Goal: Task Accomplishment & Management: Complete application form

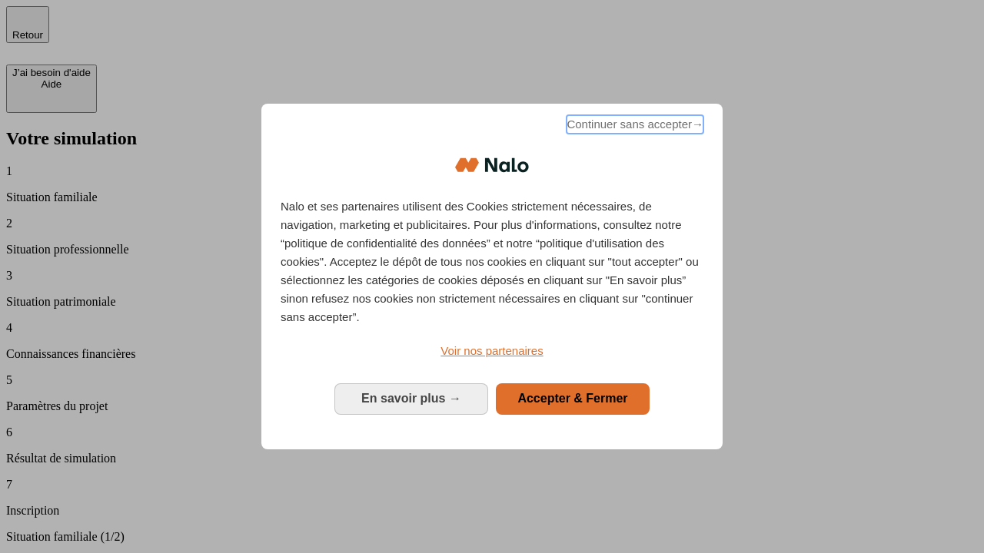
click at [633, 127] on span "Continuer sans accepter →" at bounding box center [635, 124] width 137 height 18
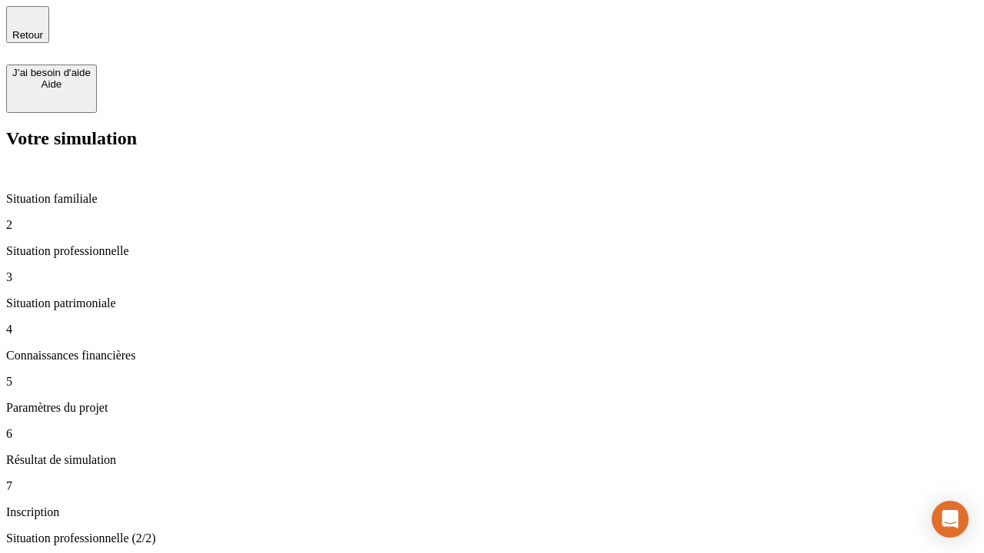
type input "30 000"
type input "40 000"
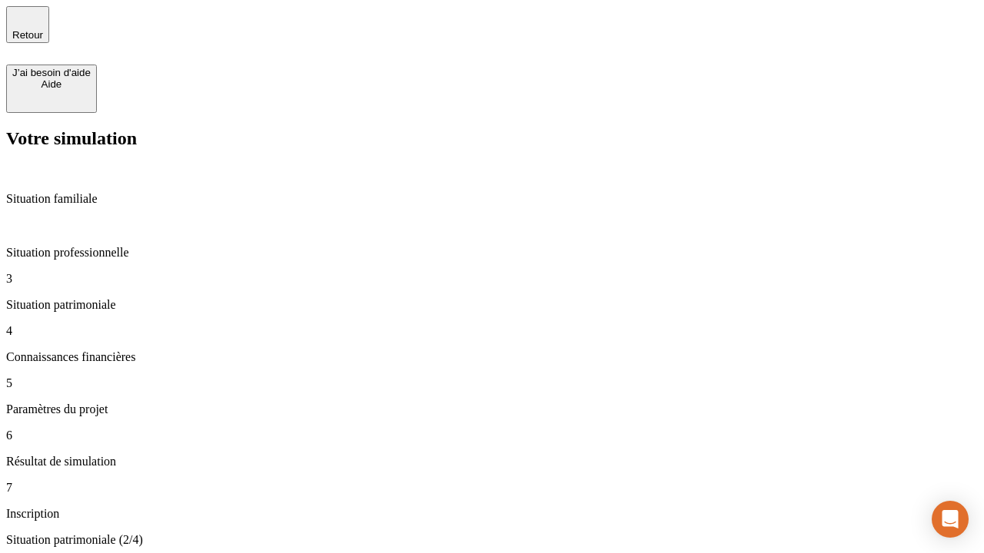
type input "1 100"
type input "20"
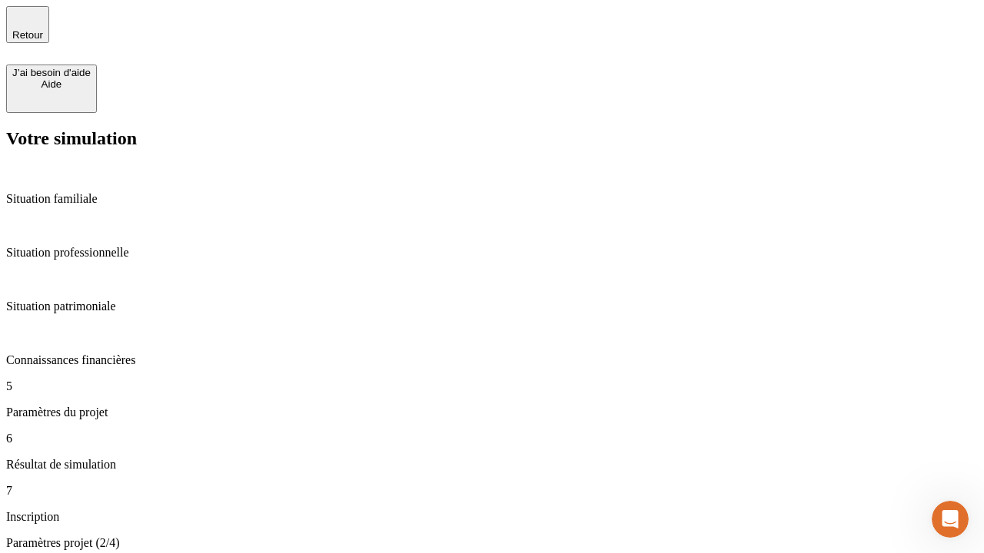
type input "40"
type input "62"
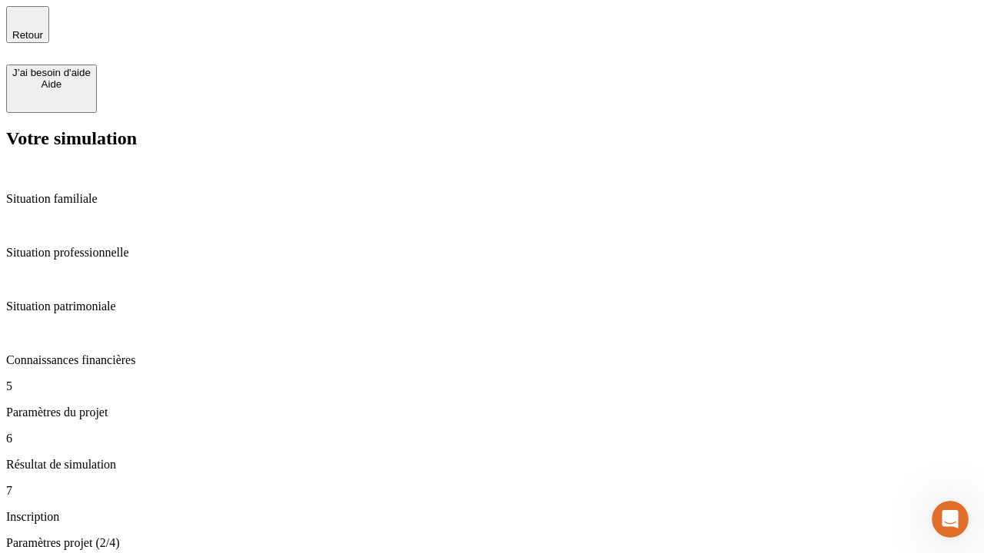
type input "50 000"
type input "640"
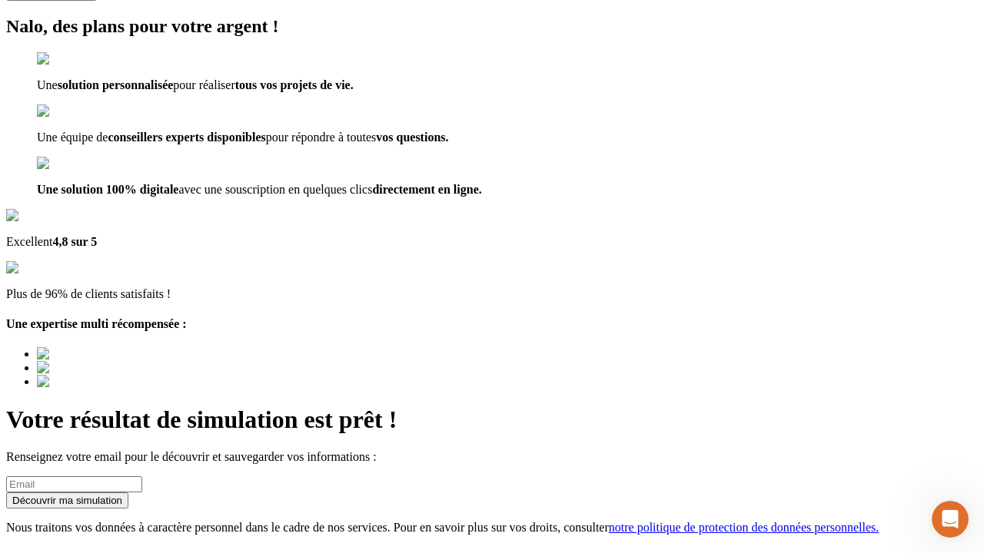
scroll to position [19, 0]
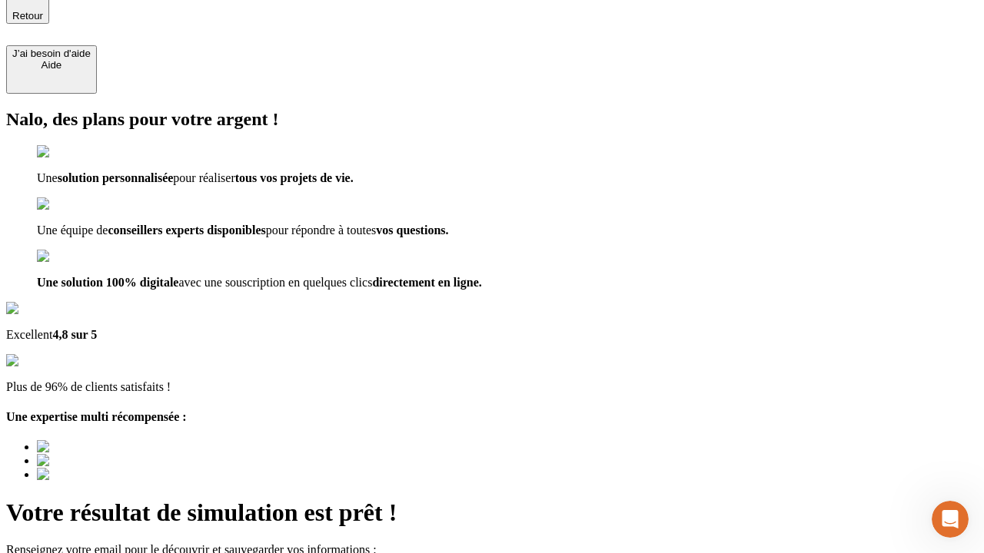
type input "[EMAIL_ADDRESS][DOMAIN_NAME]"
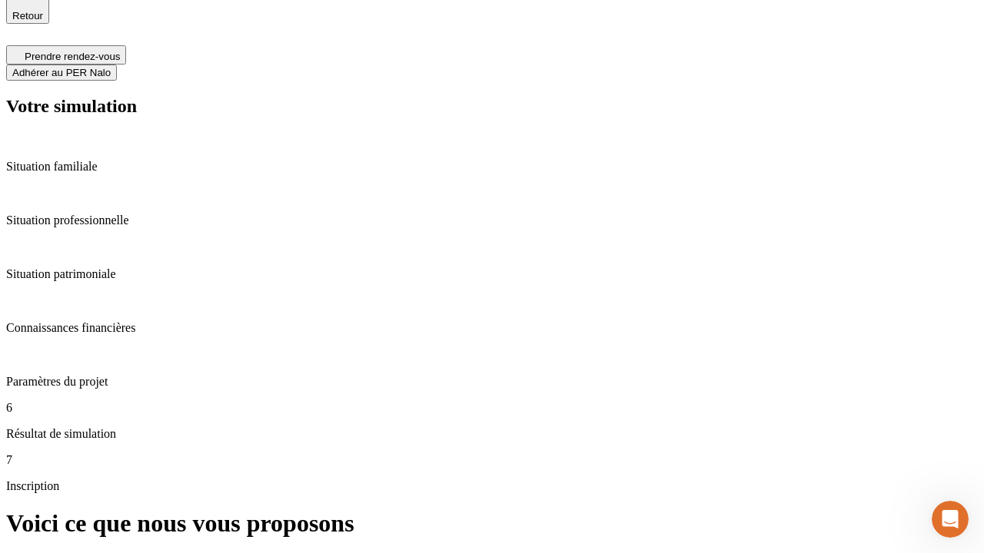
click at [111, 67] on span "Adhérer au PER Nalo" at bounding box center [61, 73] width 98 height 12
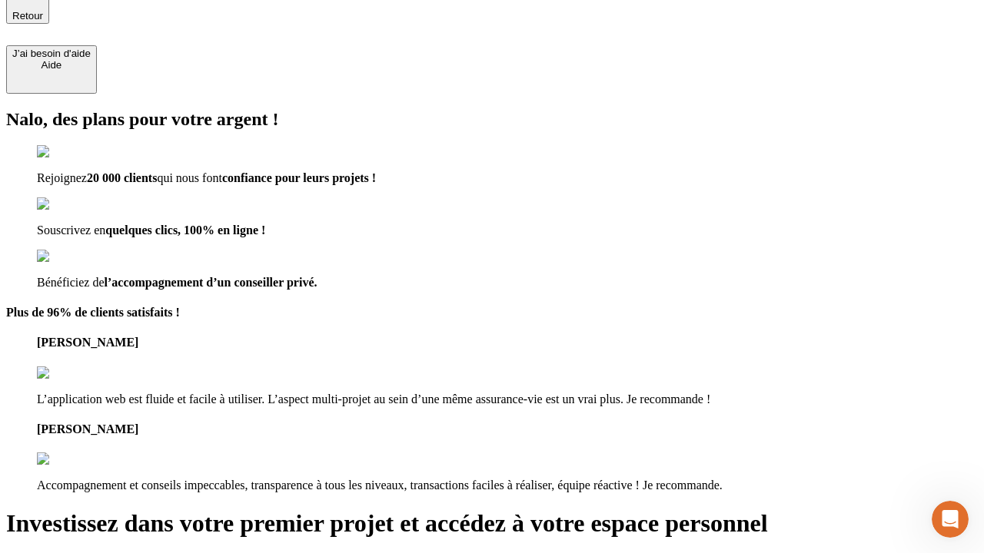
scroll to position [17, 0]
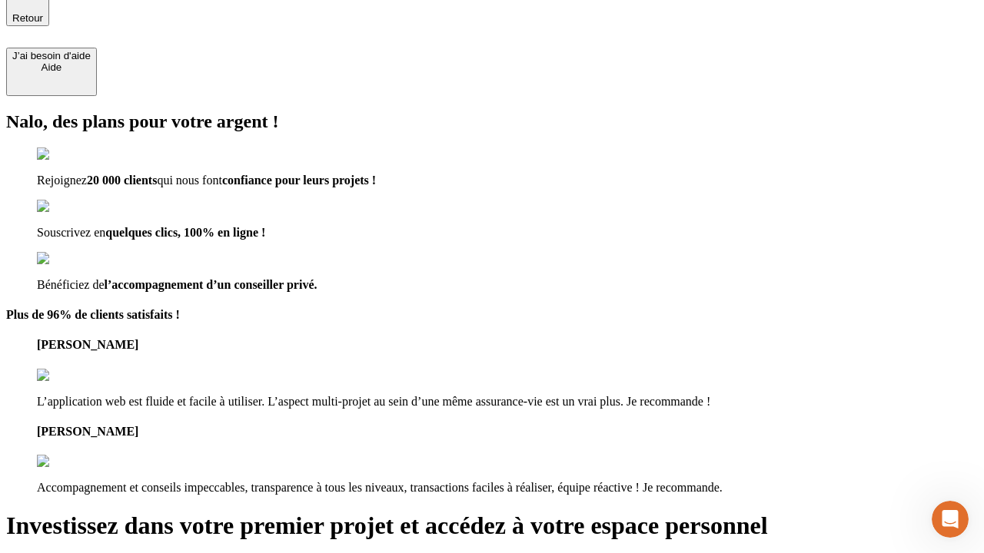
type input "[PERSON_NAME][EMAIL_ADDRESS][DOMAIN_NAME]"
